Goal: Task Accomplishment & Management: Complete application form

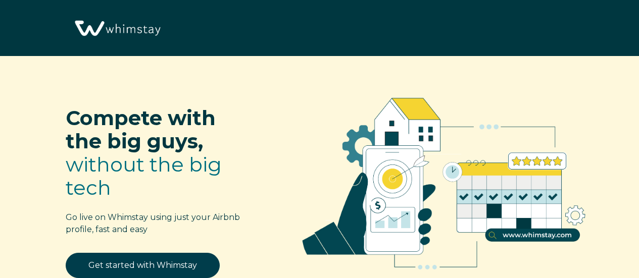
select select "US"
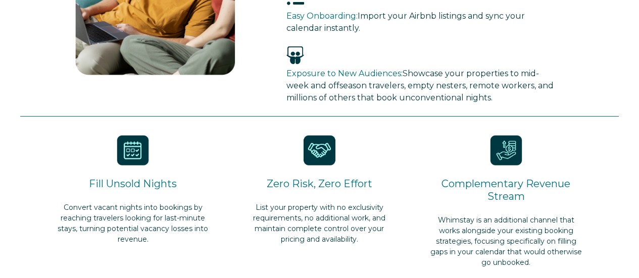
scroll to position [454, 0]
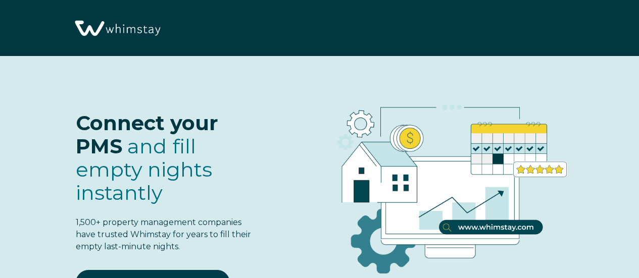
select select "US"
select select "Standard"
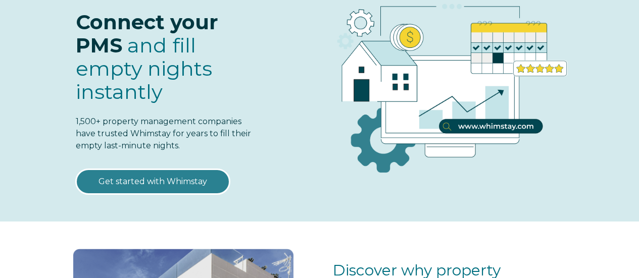
click at [174, 186] on link "Get started with Whimstay" at bounding box center [153, 181] width 154 height 25
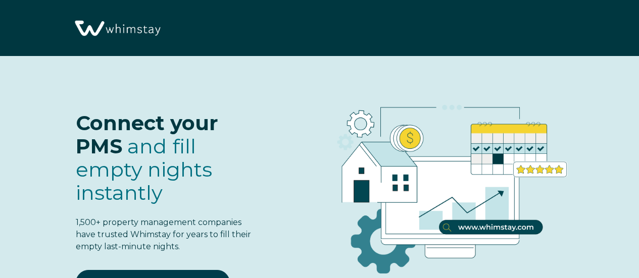
select select "US"
select select "Standard"
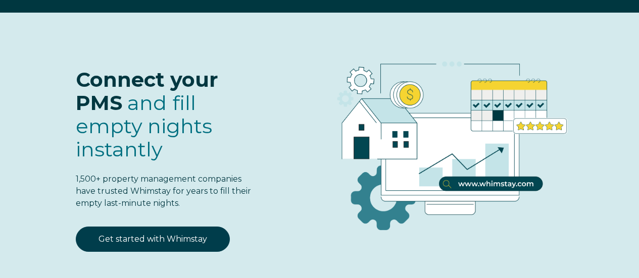
scroll to position [101, 0]
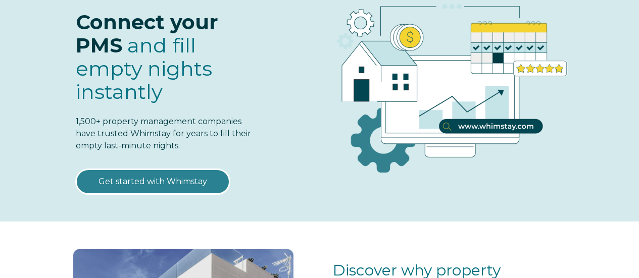
click at [173, 184] on link "Get started with Whimstay" at bounding box center [153, 181] width 154 height 25
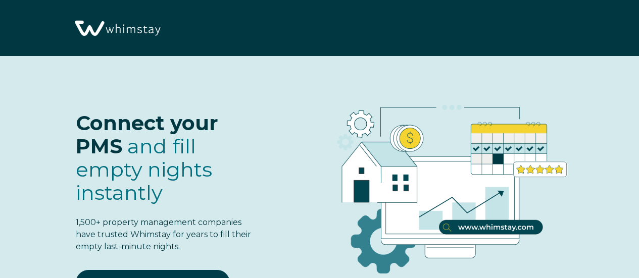
scroll to position [1157, 0]
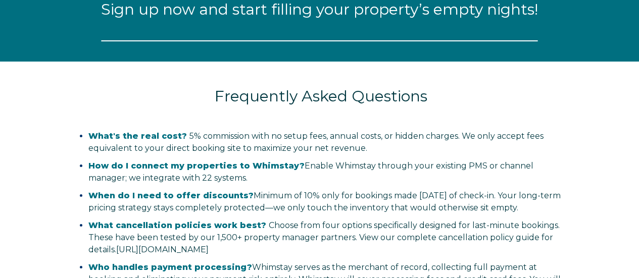
select select "US"
select select "Standard"
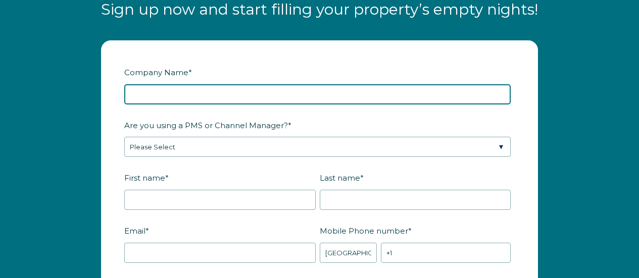
click at [214, 94] on input "Company Name *" at bounding box center [317, 94] width 386 height 20
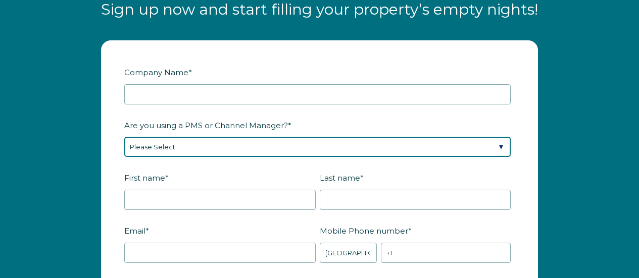
click at [193, 147] on div "Are you using a PMS or Channel Manager? * Please Select Barefoot BookingPal Boo…" at bounding box center [319, 137] width 390 height 41
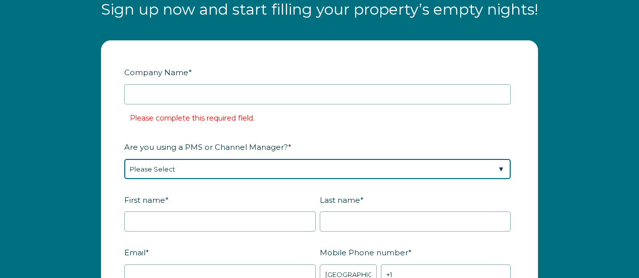
select select "Not Listed"
click at [124, 159] on select "Please Select Barefoot BookingPal Boost Brightside CiiRUS Escapia Guesty Hostaw…" at bounding box center [317, 169] width 386 height 20
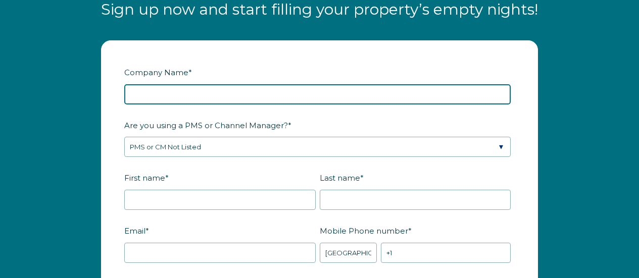
click at [215, 94] on input "Company Name *" at bounding box center [317, 94] width 386 height 20
paste input "AA Properties, LLC"
type input "AA Properties, LLC"
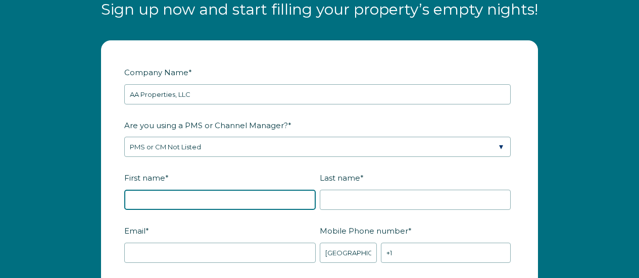
click at [159, 192] on input "First name *" at bounding box center [219, 200] width 191 height 20
type input "Landon"
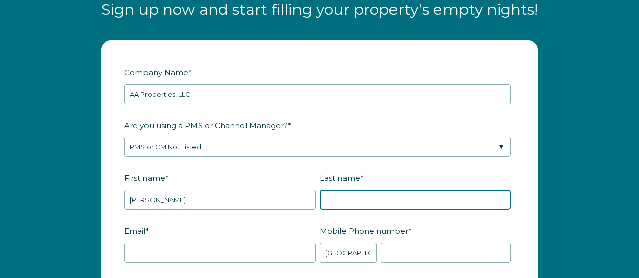
type input "Rothstein"
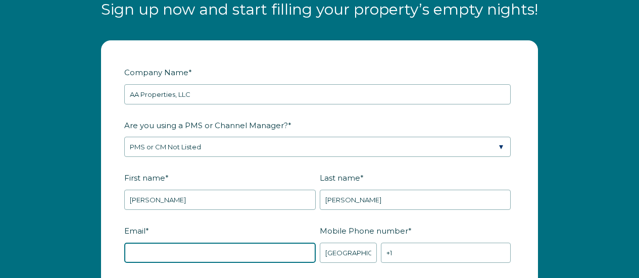
type input "landon@sellerfinanceme.com"
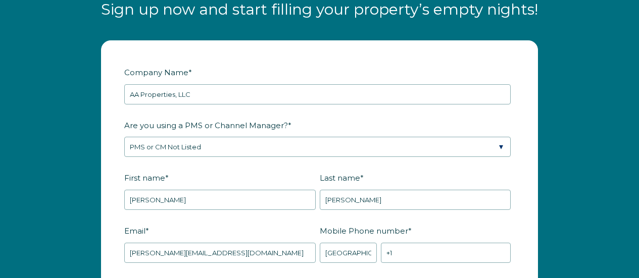
type input "Crosby"
type input "TX"
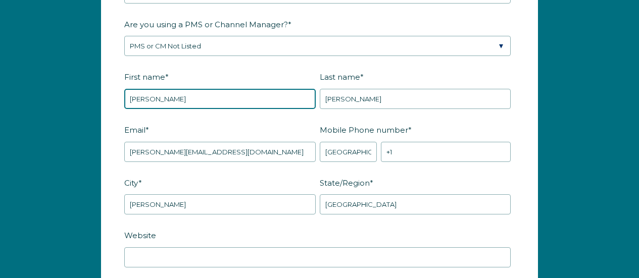
scroll to position [1309, 0]
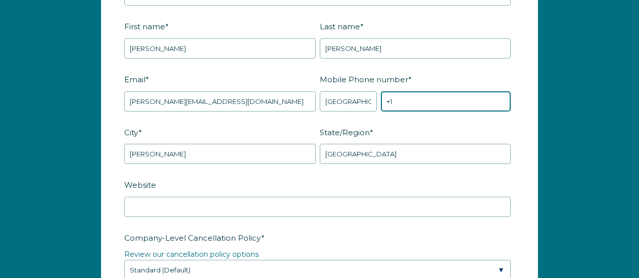
click at [407, 101] on input "+1" at bounding box center [446, 101] width 130 height 20
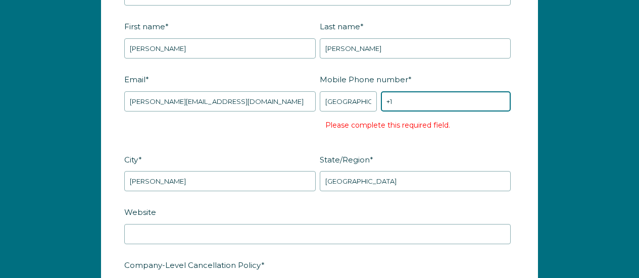
paste input "281-852-7777"
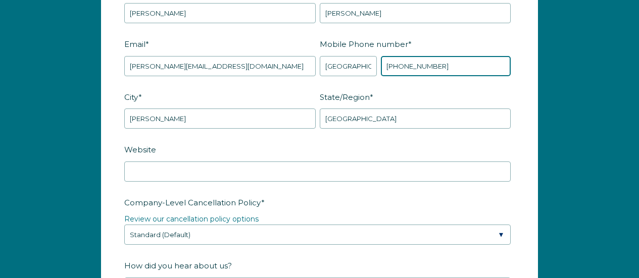
scroll to position [1359, 0]
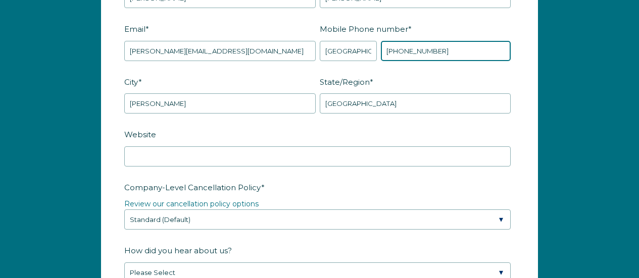
type input "+1 281-852-7777"
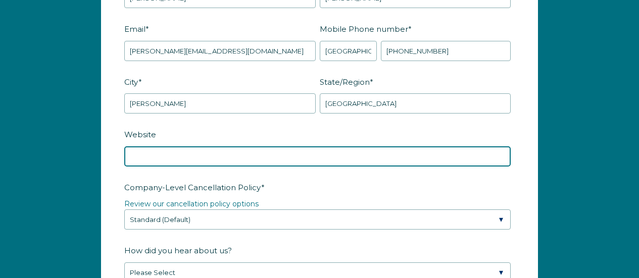
click at [207, 153] on input "Website" at bounding box center [317, 156] width 386 height 20
paste input "https://www.extendedstaytexas.com/"
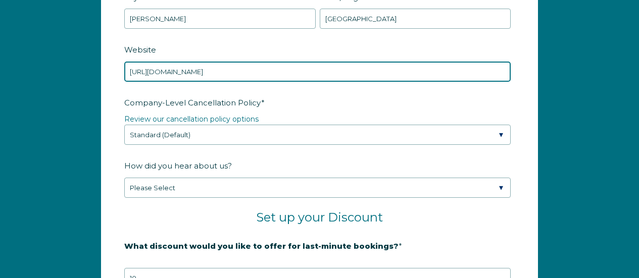
scroll to position [1460, 0]
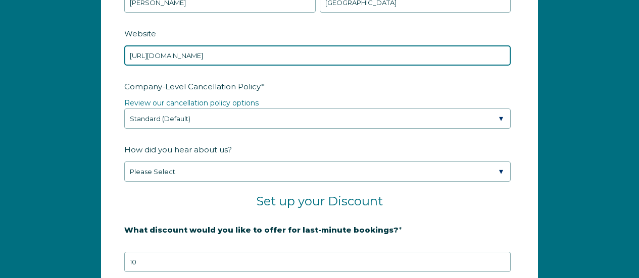
type input "https://www.extendedstaytexas.com/"
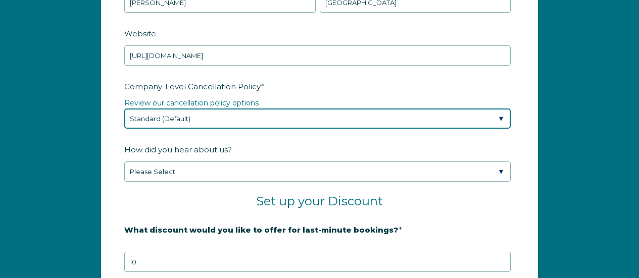
click at [256, 120] on select "Please Select Partial Standard (Default) Moderate Strict" at bounding box center [317, 119] width 386 height 20
select select "Strict"
click at [124, 109] on select "Please Select Partial Standard (Default) Moderate Strict" at bounding box center [317, 119] width 386 height 20
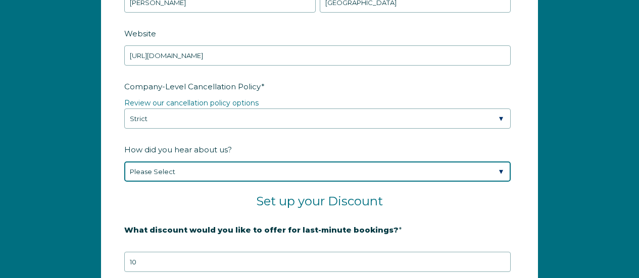
click at [169, 171] on select "Please Select Found Whimstay through a Google search Spoke to a Whimstay salesp…" at bounding box center [317, 172] width 386 height 20
select select "Other"
click at [124, 162] on select "Please Select Found Whimstay through a Google search Spoke to a Whimstay salesp…" at bounding box center [317, 172] width 386 height 20
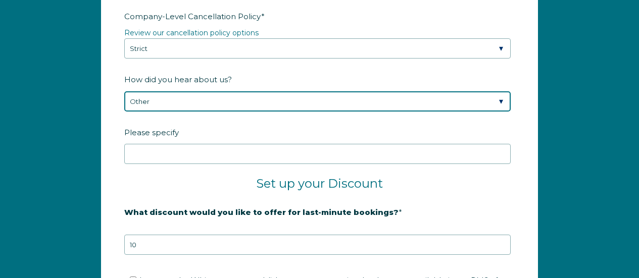
scroll to position [1561, 0]
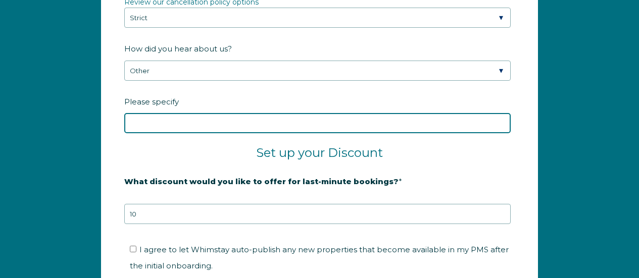
click at [164, 119] on input "Please specify" at bounding box center [317, 123] width 386 height 20
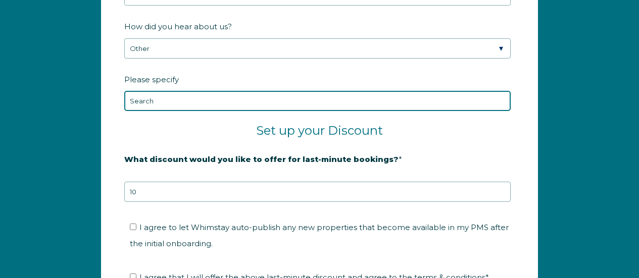
scroll to position [1611, 0]
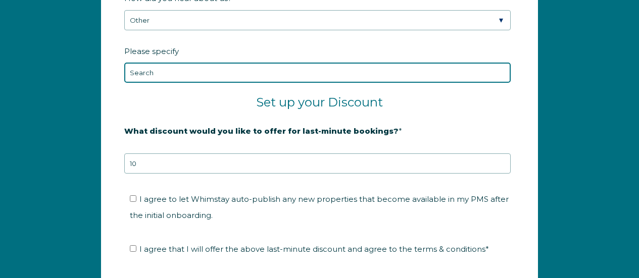
type input "Search"
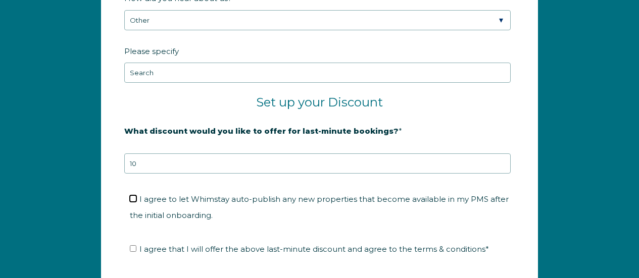
click at [136, 199] on input "I agree to let Whimstay auto-publish any new properties that become available i…" at bounding box center [133, 198] width 7 height 7
checkbox input "true"
click at [134, 249] on input "I agree that I will offer the above last-minute discount and agree to the terms…" at bounding box center [133, 248] width 7 height 7
checkbox input "true"
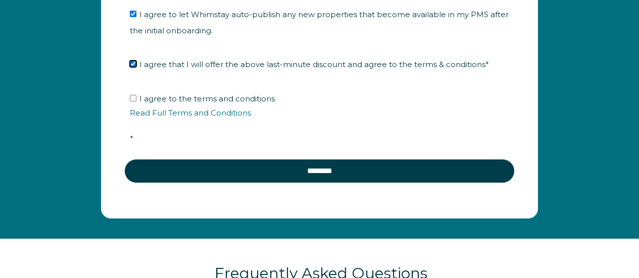
scroll to position [1813, 0]
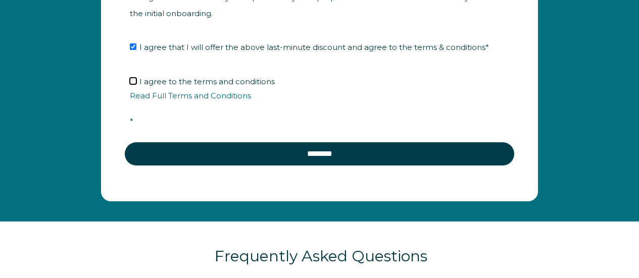
click at [134, 80] on input "I agree to the terms and conditions Read Full Terms and Conditions *" at bounding box center [133, 81] width 7 height 7
checkbox input "true"
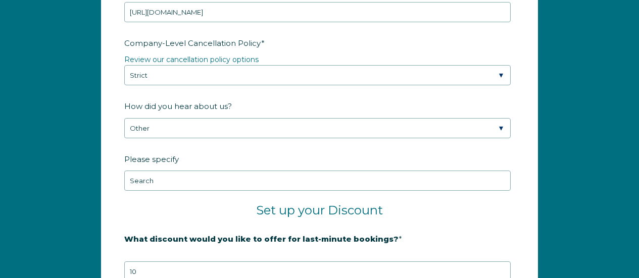
scroll to position [1510, 0]
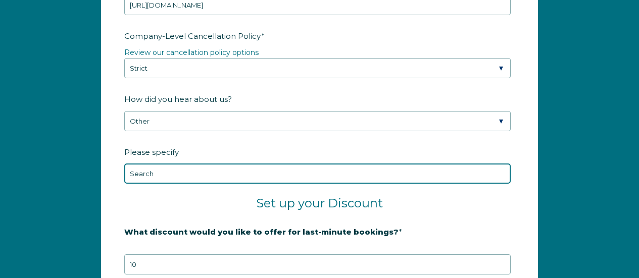
click at [167, 172] on input "Search" at bounding box center [317, 174] width 386 height 20
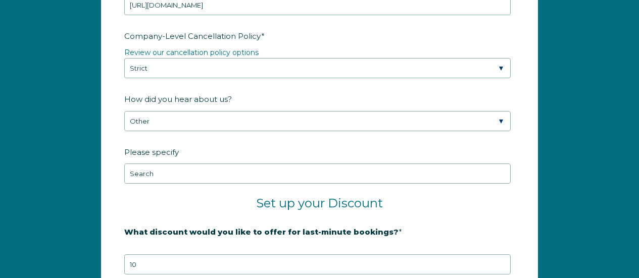
click at [163, 204] on h2 "Set up your Discount" at bounding box center [319, 203] width 390 height 15
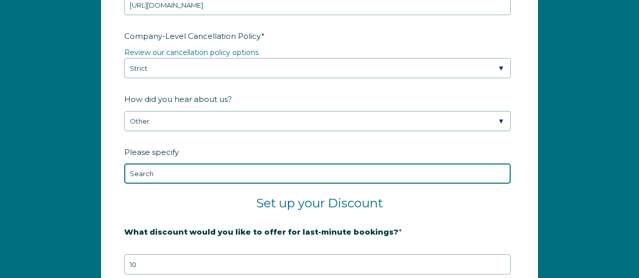
click at [158, 170] on input "Search" at bounding box center [317, 174] width 386 height 20
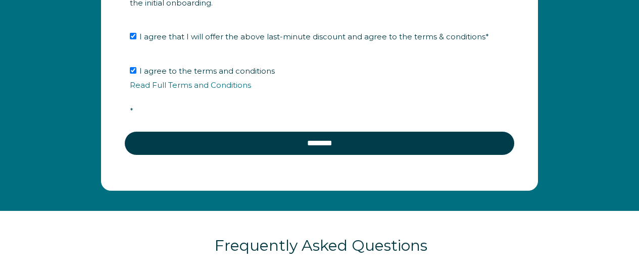
scroll to position [1712, 0]
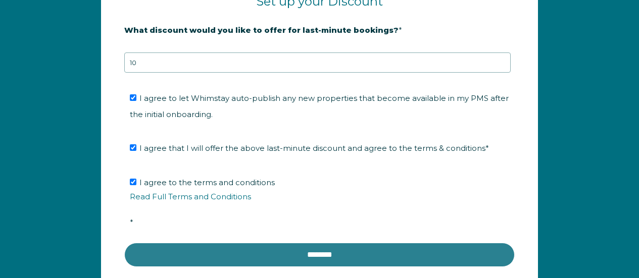
type input "Search on Google"
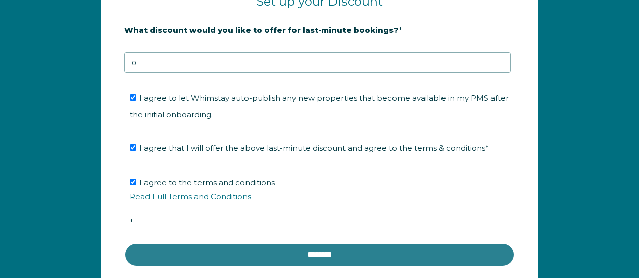
click at [314, 247] on input "********" at bounding box center [319, 255] width 390 height 24
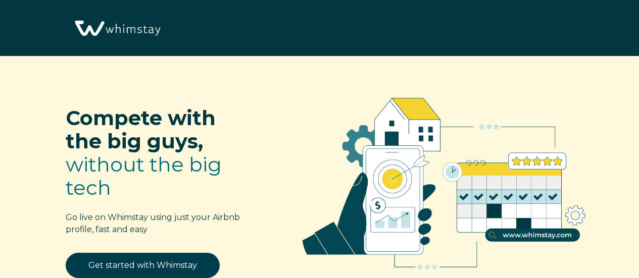
select select "US"
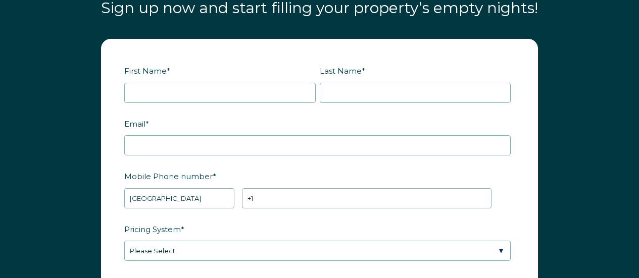
scroll to position [1165, 0]
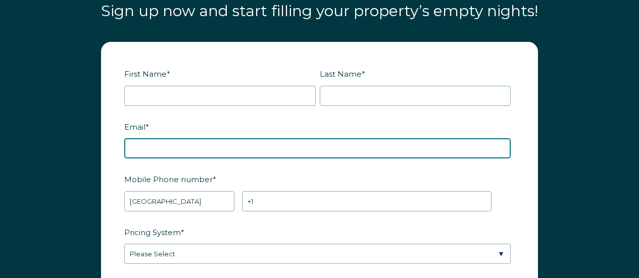
click at [155, 148] on input "Email *" at bounding box center [317, 148] width 386 height 20
type input "[PERSON_NAME][EMAIL_ADDRESS][DOMAIN_NAME]"
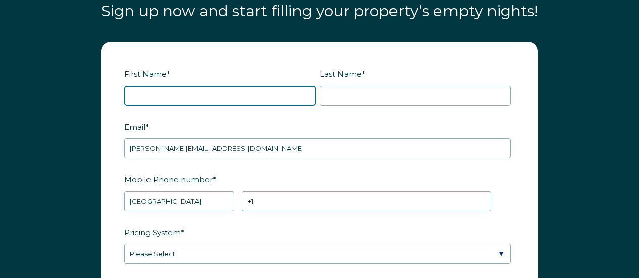
type input "[PERSON_NAME]"
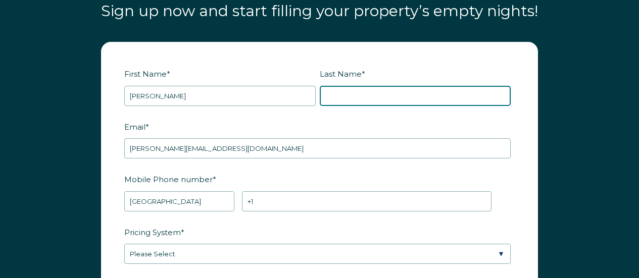
type input "[PERSON_NAME]"
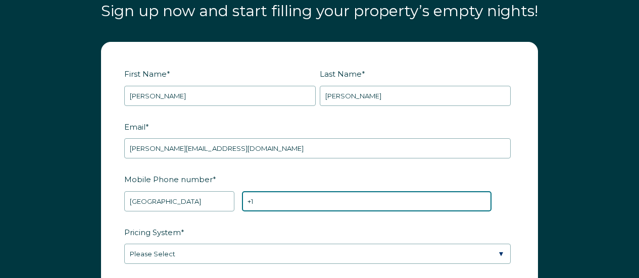
click at [268, 199] on input "+1" at bounding box center [366, 201] width 249 height 20
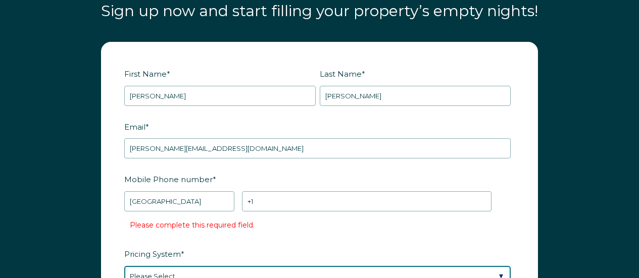
scroll to position [1170, 0]
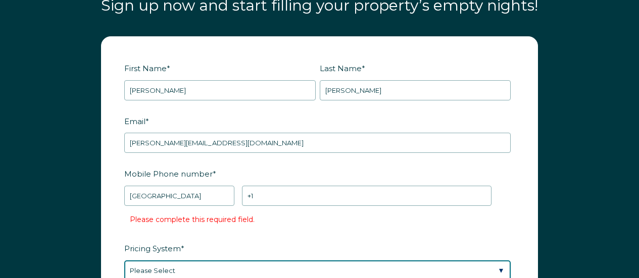
click at [174, 254] on div "Pricing System * Please Select Manual Airbnb Smart Pricing PriceLabs Wheelhouse…" at bounding box center [319, 260] width 390 height 41
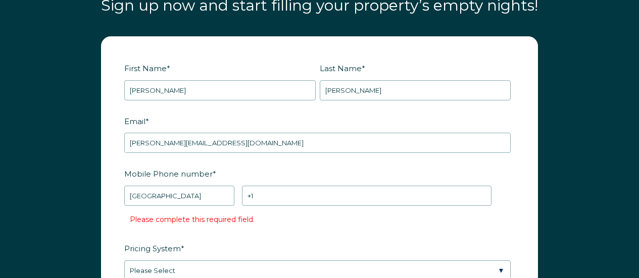
click at [531, 161] on form "First Name * Landon Last Name * Rothstein RBO Token Company ID Referrer Code Di…" at bounding box center [319, 282] width 436 height 490
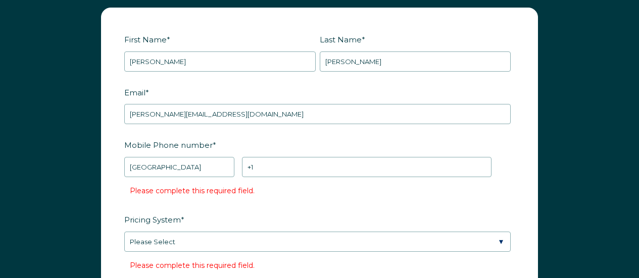
scroll to position [1271, 0]
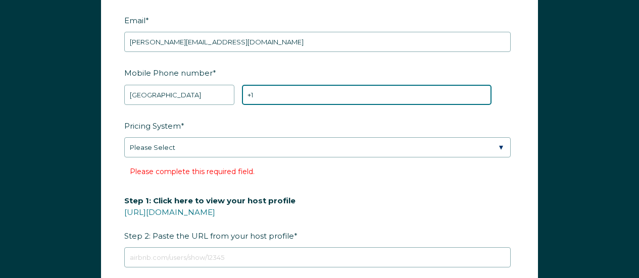
click at [283, 93] on input "+1" at bounding box center [366, 95] width 249 height 20
paste input "281-852-7777"
type input "+1 281-852-7777"
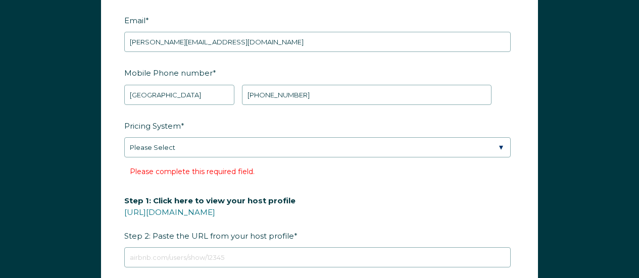
click at [345, 182] on fieldset "Pricing System * Please Select Manual Airbnb Smart Pricing PriceLabs Wheelhouse…" at bounding box center [319, 154] width 390 height 75
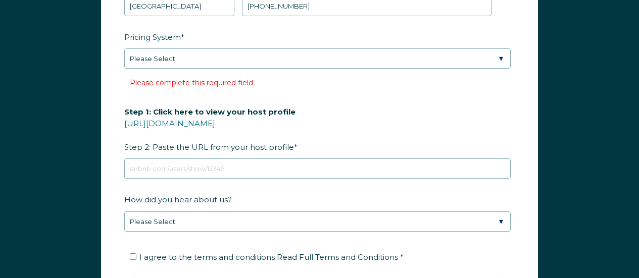
scroll to position [1372, 0]
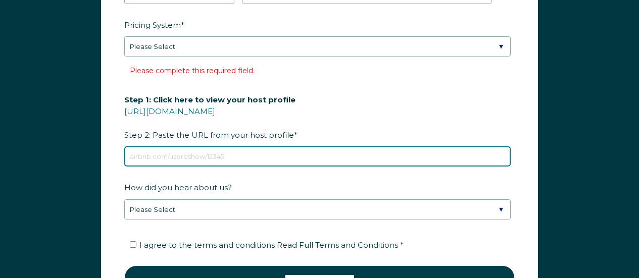
click at [177, 156] on input "Step 1: Click here to view your host profile https://www.airbnb.com/users/show/…" at bounding box center [317, 156] width 386 height 20
paste input "https://www.airbnb.com/users/show/102763197"
type input "https://www.airbnb.com/users/show/102763197"
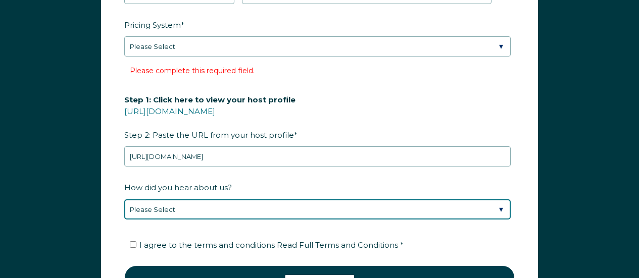
click at [219, 206] on select "Please Select Discovered Whimstay at an event or conference Found Whimstay thro…" at bounding box center [317, 209] width 386 height 20
select select "Google Search"
click at [124, 199] on select "Please Select Discovered Whimstay at an event or conference Found Whimstay thro…" at bounding box center [317, 209] width 386 height 20
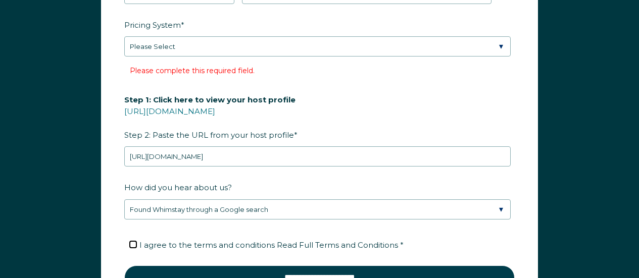
click at [131, 241] on input "I agree to the terms and conditions Read Full Terms and Conditions *" at bounding box center [133, 244] width 7 height 7
checkbox input "true"
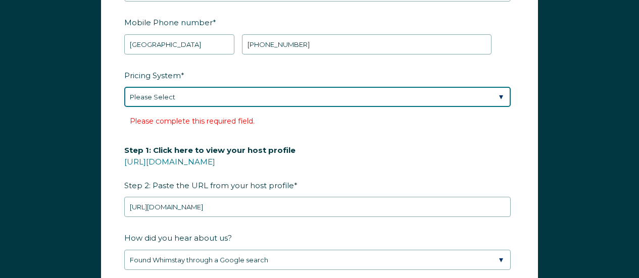
click at [178, 96] on select "Please Select Manual Airbnb Smart Pricing PriceLabs Wheelhouse Beyond Pricing 3…" at bounding box center [317, 97] width 386 height 20
select select "Manual"
click at [124, 87] on select "Please Select Manual Airbnb Smart Pricing PriceLabs Wheelhouse Beyond Pricing 3…" at bounding box center [317, 97] width 386 height 20
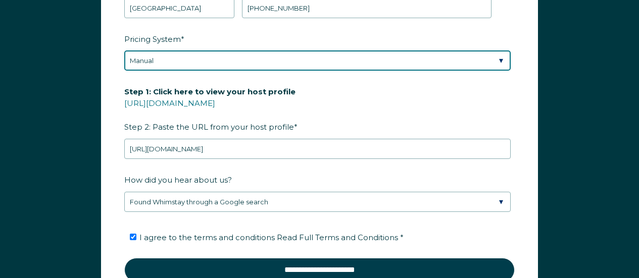
scroll to position [1423, 0]
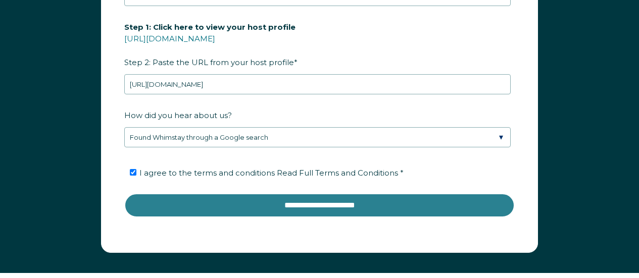
click at [431, 203] on input "**********" at bounding box center [319, 205] width 390 height 24
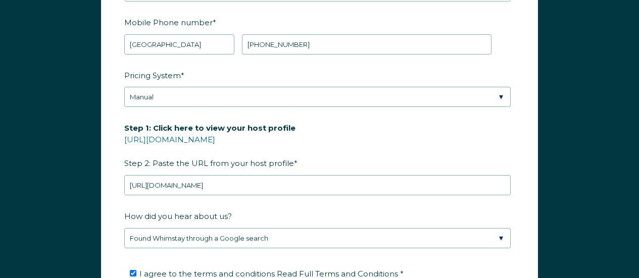
scroll to position [1271, 0]
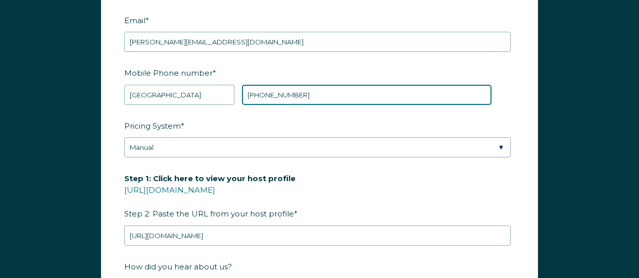
click at [311, 92] on input "+1 281-852-7777" at bounding box center [366, 95] width 249 height 20
click at [254, 94] on input "+1 281-852-7777" at bounding box center [366, 95] width 249 height 20
click at [323, 88] on input "+1 281-852-7777" at bounding box center [366, 95] width 249 height 20
click at [281, 92] on input "+1 281-852-7777" at bounding box center [366, 95] width 249 height 20
click at [267, 92] on input "+1 281-8527777" at bounding box center [366, 95] width 249 height 20
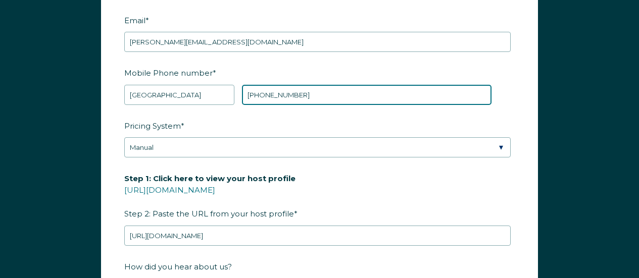
type input "+1 2818527777"
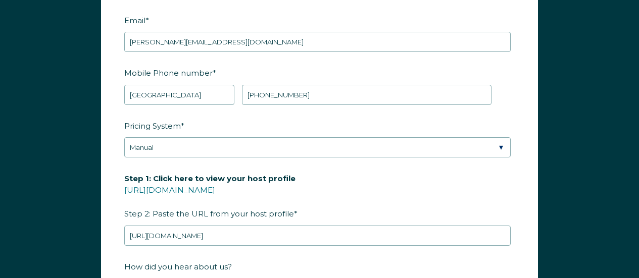
click at [343, 117] on label "Pricing System *" at bounding box center [319, 126] width 390 height 18
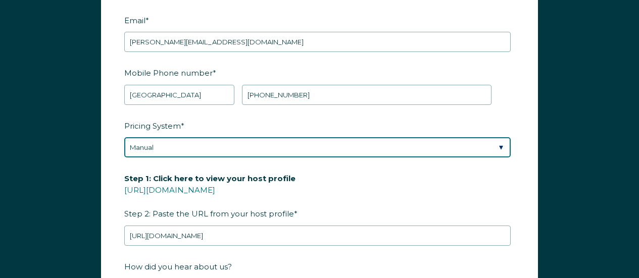
click at [343, 137] on select "Please Select Manual Airbnb Smart Pricing PriceLabs Wheelhouse Beyond Pricing 3…" at bounding box center [317, 147] width 386 height 20
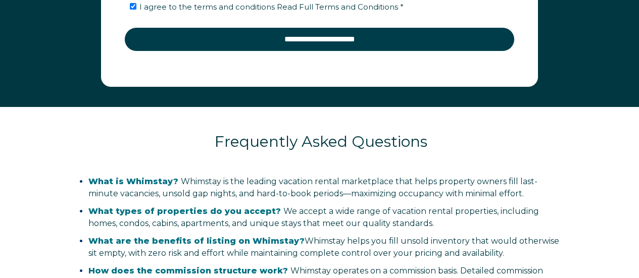
scroll to position [1524, 0]
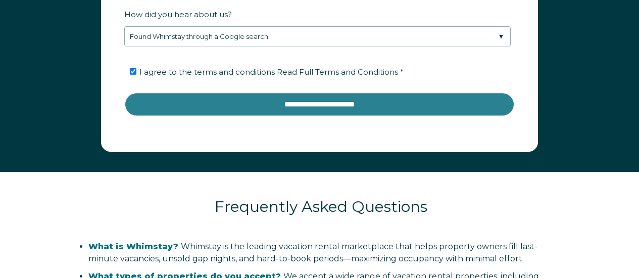
click at [319, 107] on input "**********" at bounding box center [319, 104] width 390 height 24
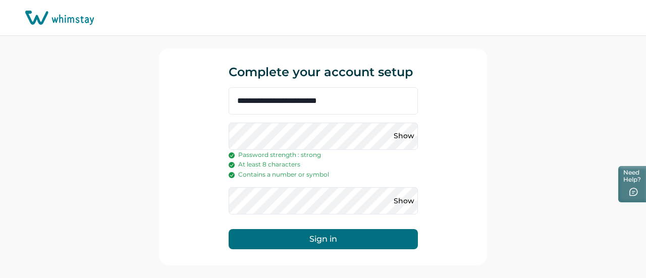
click at [328, 242] on button "Sign in" at bounding box center [323, 239] width 189 height 20
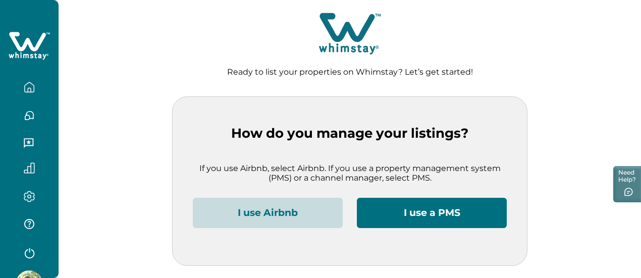
scroll to position [67, 0]
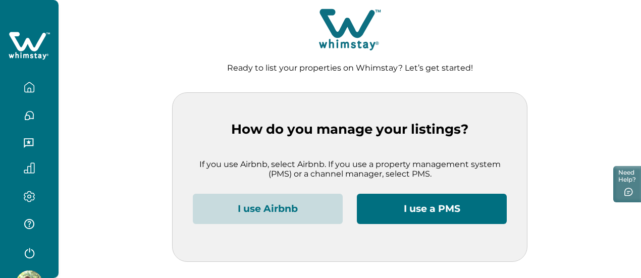
click at [413, 206] on button "I use a PMS" at bounding box center [432, 209] width 150 height 30
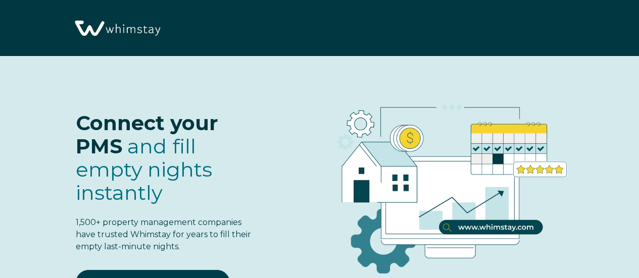
select select "US"
select select "Standard"
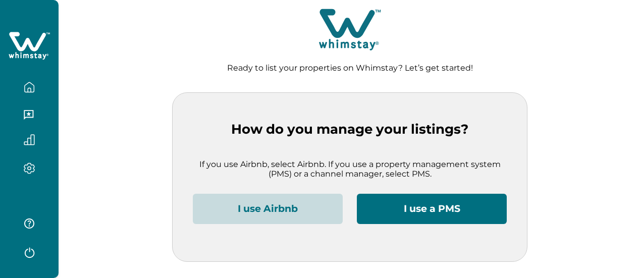
scroll to position [67, 0]
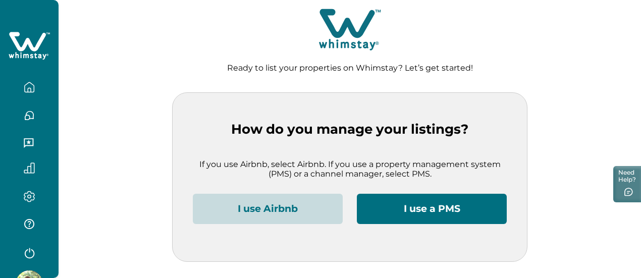
click at [273, 213] on button "I use Airbnb" at bounding box center [268, 209] width 150 height 30
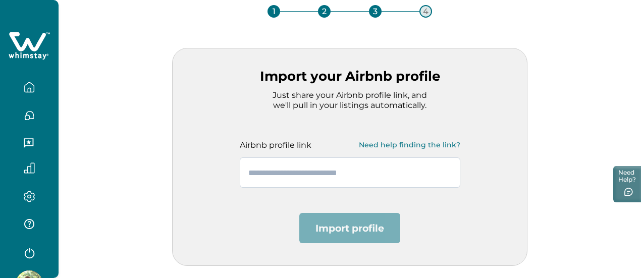
click at [320, 172] on input "text" at bounding box center [350, 173] width 221 height 30
paste input "**********"
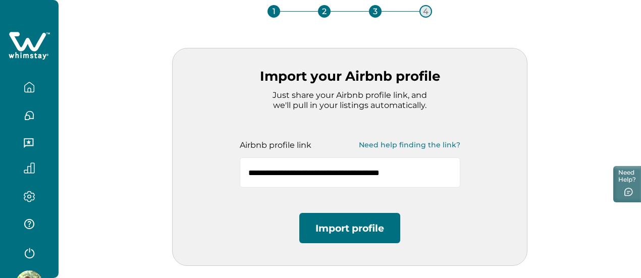
type input "**********"
click at [357, 227] on button "Import profile" at bounding box center [349, 228] width 101 height 30
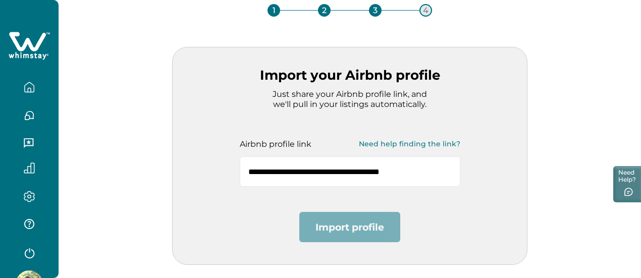
scroll to position [0, 0]
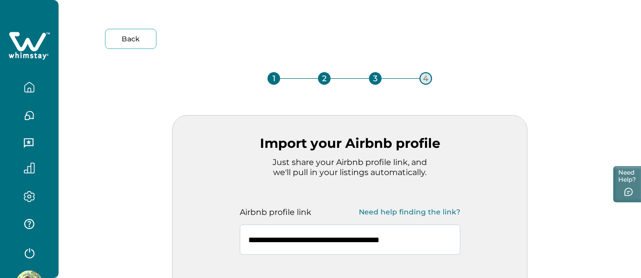
click at [444, 235] on input "**********" at bounding box center [350, 240] width 221 height 30
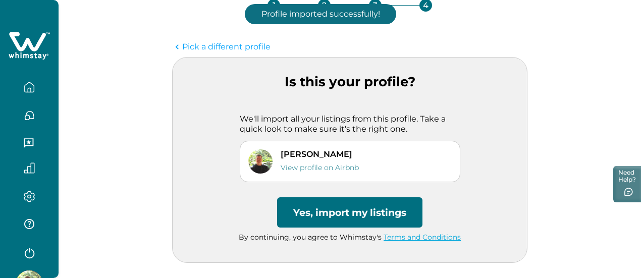
scroll to position [74, 0]
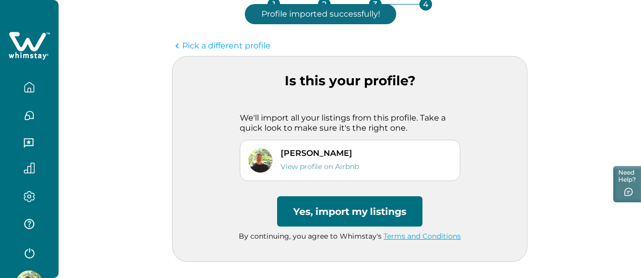
click at [381, 211] on button "Yes, import my listings" at bounding box center [349, 211] width 145 height 30
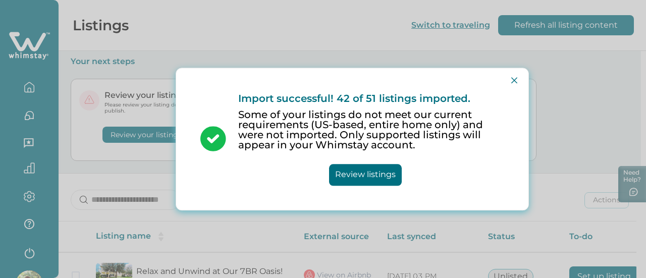
click at [382, 174] on button "Review listings" at bounding box center [365, 175] width 73 height 22
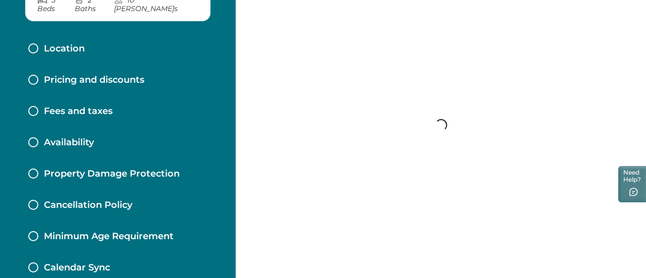
scroll to position [176, 0]
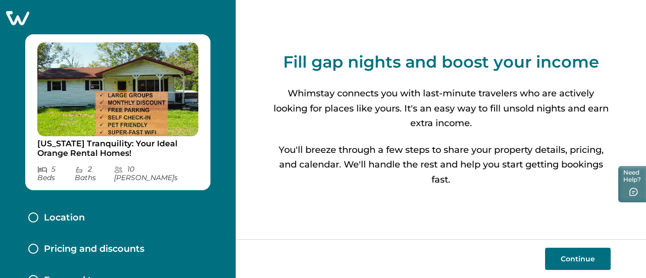
click at [579, 259] on button "Continue" at bounding box center [578, 259] width 66 height 22
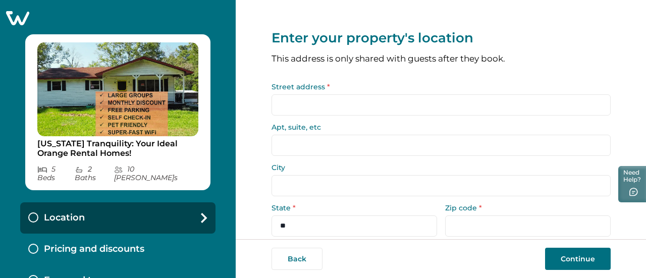
click at [67, 215] on p "Location" at bounding box center [64, 218] width 41 height 11
click at [26, 20] on icon at bounding box center [17, 18] width 25 height 16
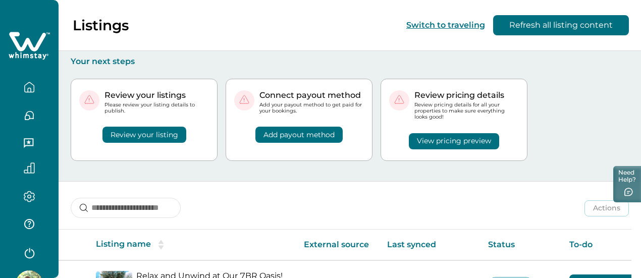
click at [28, 195] on icon "button" at bounding box center [29, 196] width 3 height 3
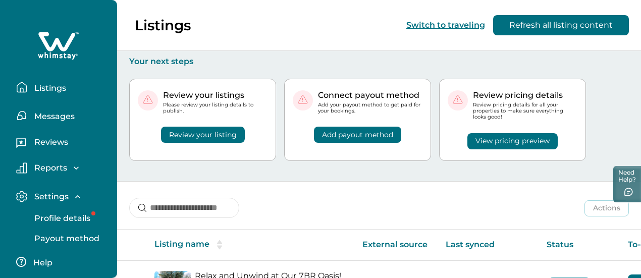
click at [64, 223] on p "Profile details" at bounding box center [60, 219] width 59 height 10
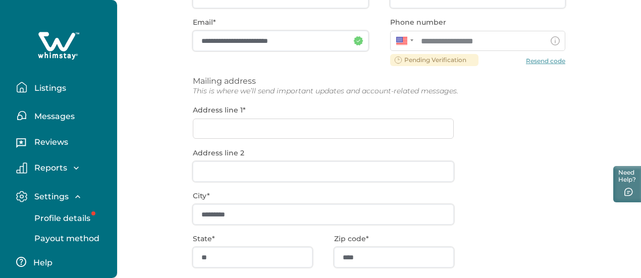
scroll to position [153, 0]
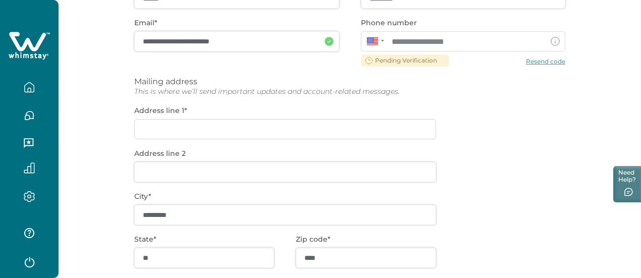
click at [272, 220] on div "**********" at bounding box center [349, 171] width 431 height 416
click at [248, 131] on div "**********" at bounding box center [349, 171] width 431 height 416
click at [203, 129] on div "**********" at bounding box center [349, 171] width 431 height 416
click at [187, 126] on div "**********" at bounding box center [349, 171] width 431 height 416
click at [221, 131] on div "**********" at bounding box center [349, 171] width 431 height 416
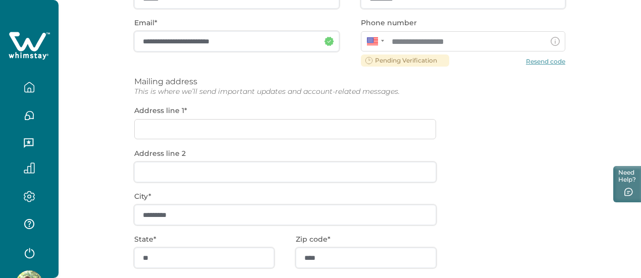
click at [200, 257] on div "**********" at bounding box center [349, 171] width 431 height 416
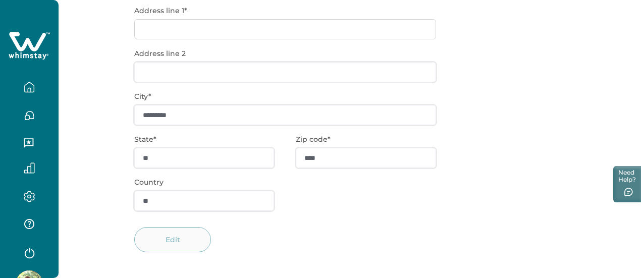
scroll to position [254, 0]
click at [268, 34] on div "**********" at bounding box center [349, 70] width 431 height 416
click at [202, 29] on div "**********" at bounding box center [349, 70] width 431 height 416
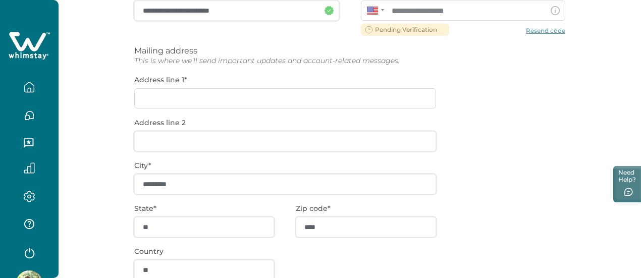
scroll to position [203, 0]
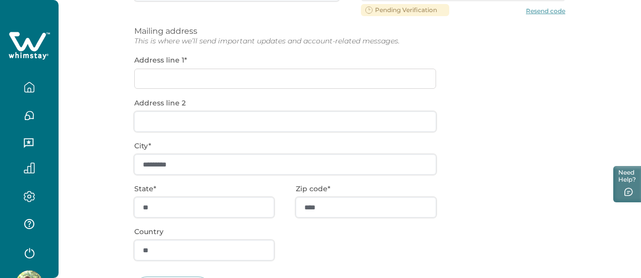
click at [210, 77] on div "**********" at bounding box center [349, 121] width 431 height 416
click at [209, 77] on div "**********" at bounding box center [349, 121] width 431 height 416
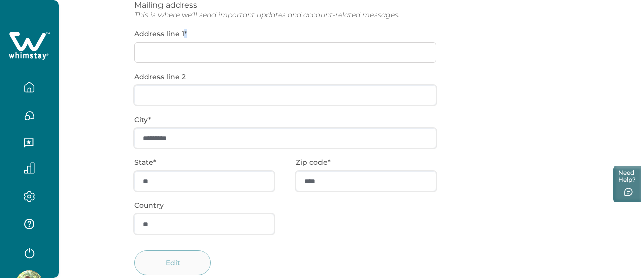
scroll to position [254, 0]
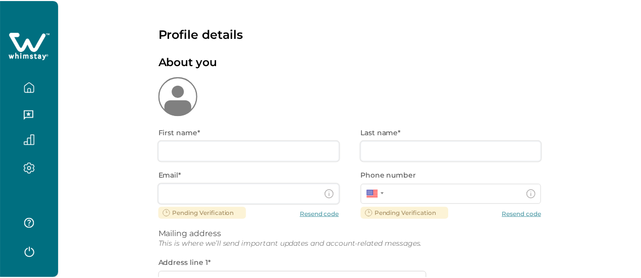
scroll to position [254, 0]
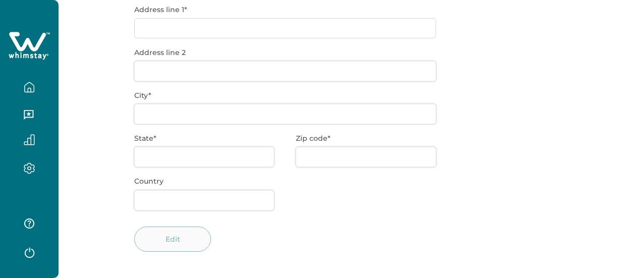
type input "******"
type input "*********"
type input "**********"
type input "*********"
type input "**"
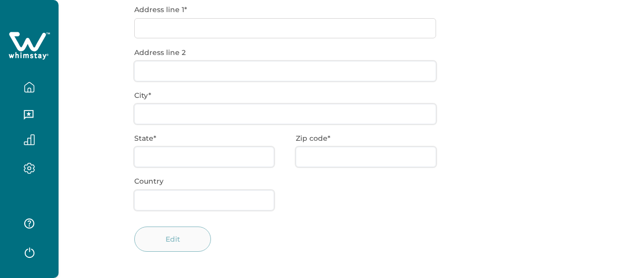
type input "****"
type input "**"
type input "**********"
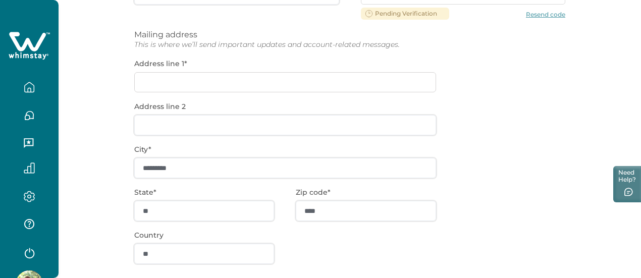
scroll to position [102, 0]
